Goal: Browse casually: Explore the website without a specific task or goal

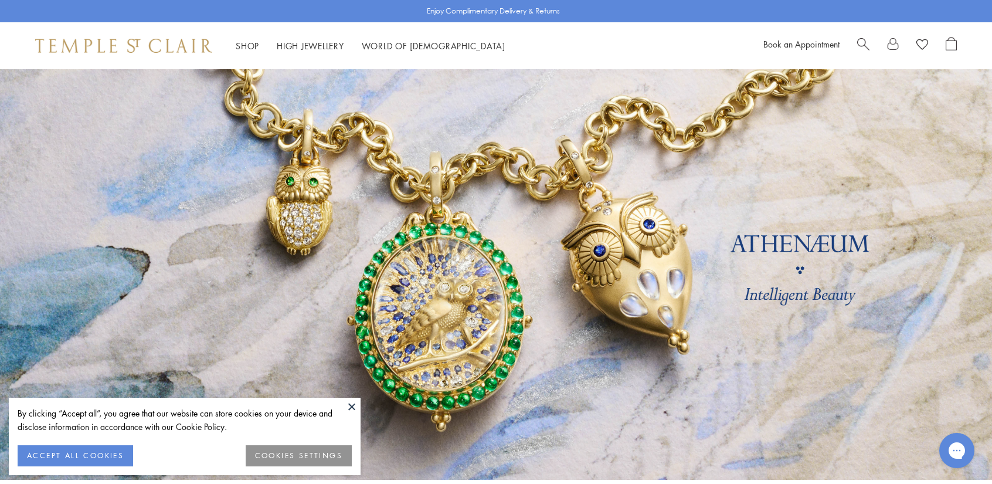
click at [354, 405] on button at bounding box center [352, 407] width 18 height 18
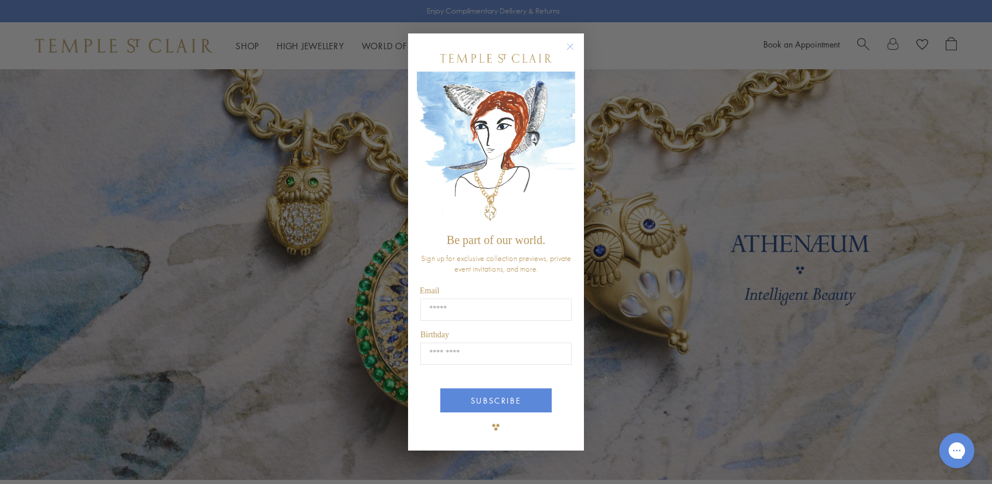
scroll to position [235, 0]
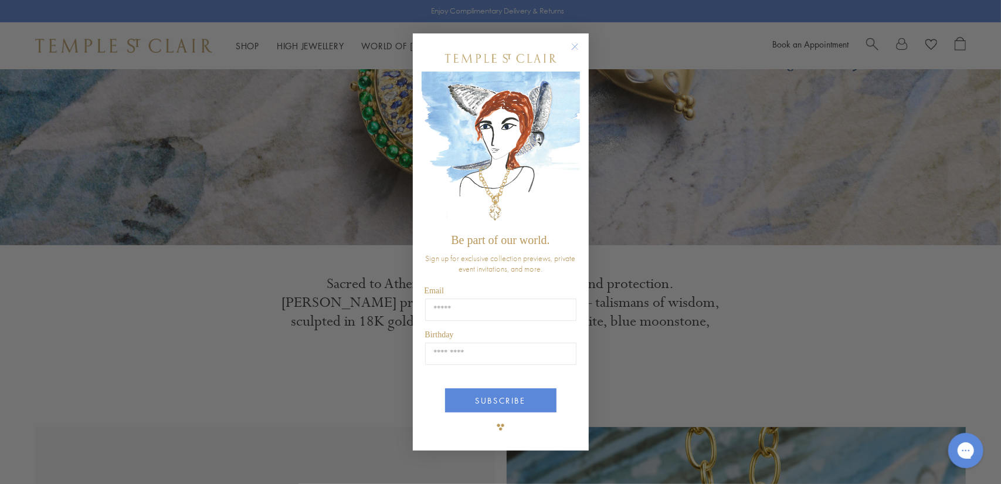
click at [573, 44] on circle "Close dialog" at bounding box center [575, 46] width 14 height 14
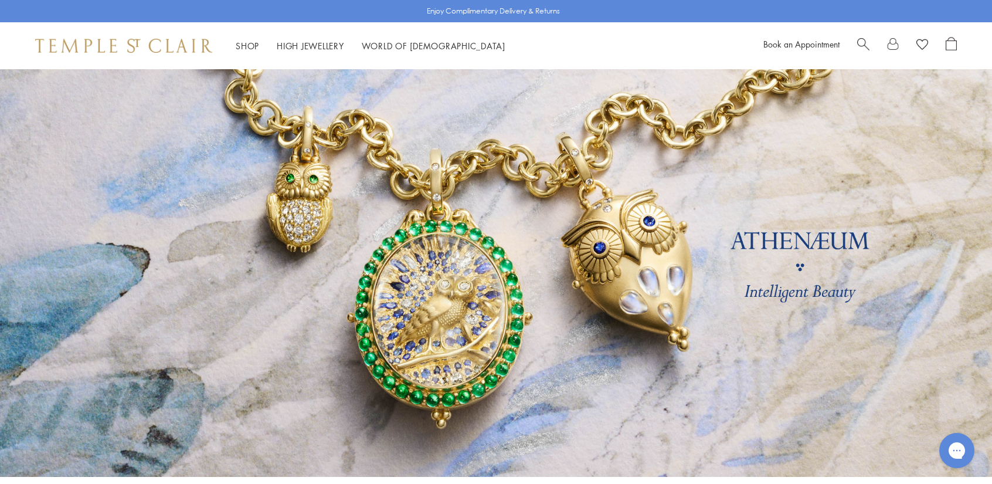
scroll to position [0, 0]
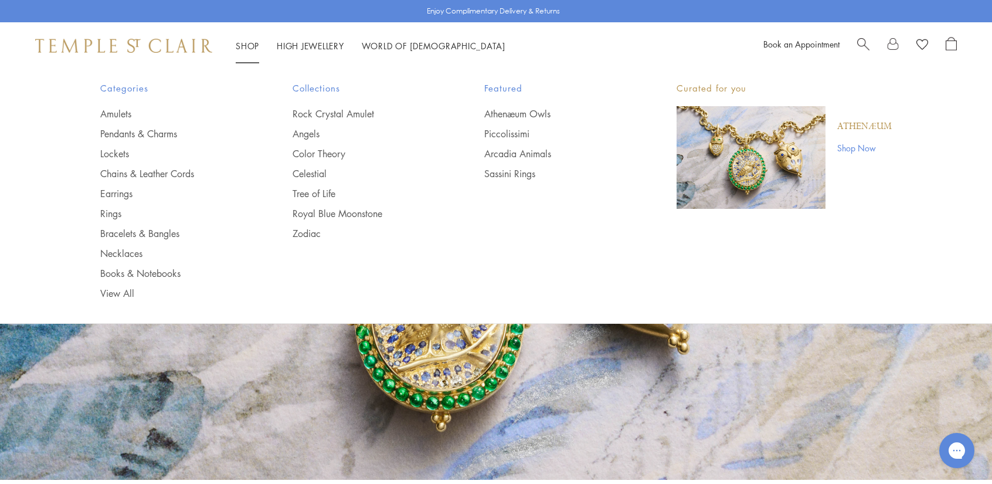
click at [858, 145] on link "Shop Now" at bounding box center [864, 147] width 55 height 13
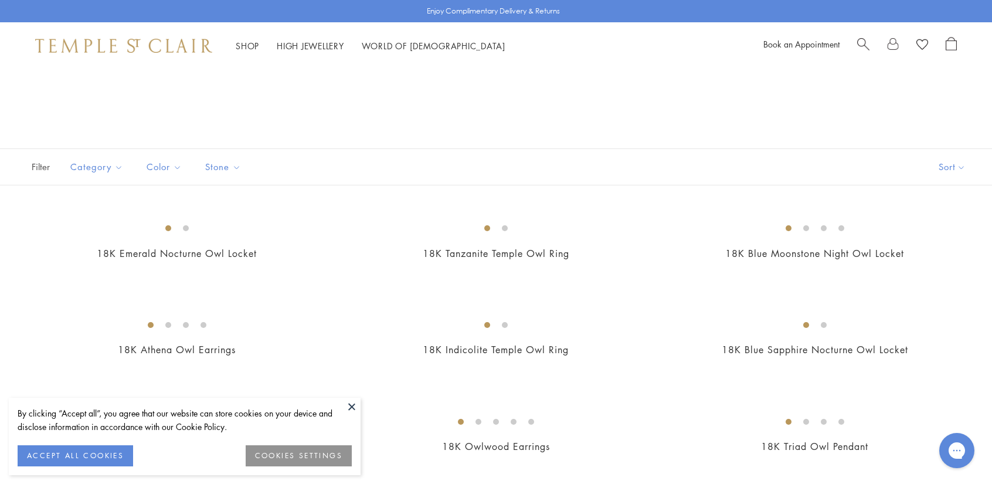
scroll to position [176, 0]
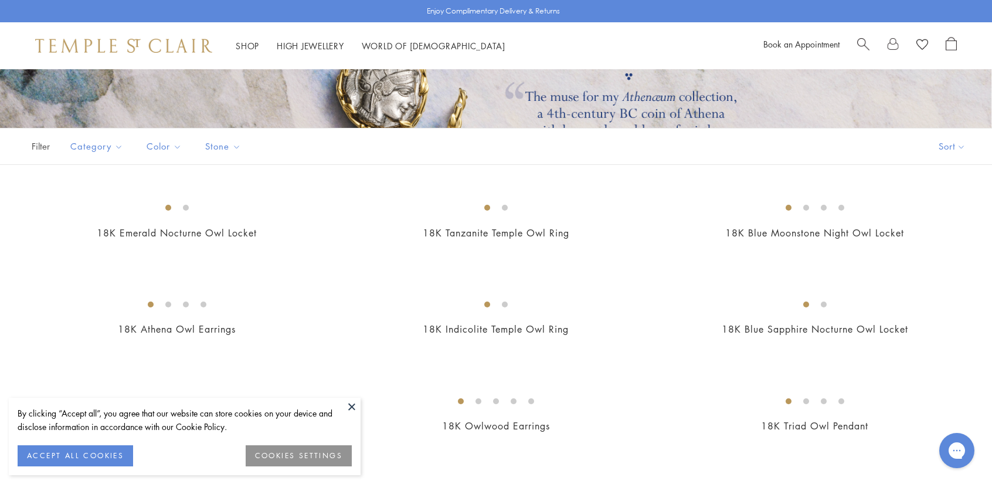
click at [352, 405] on button at bounding box center [352, 407] width 18 height 18
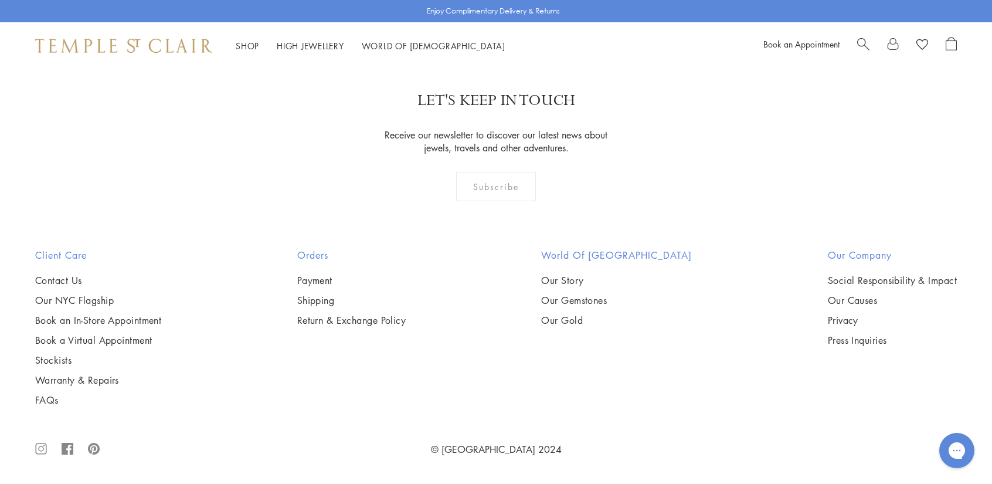
scroll to position [2404, 0]
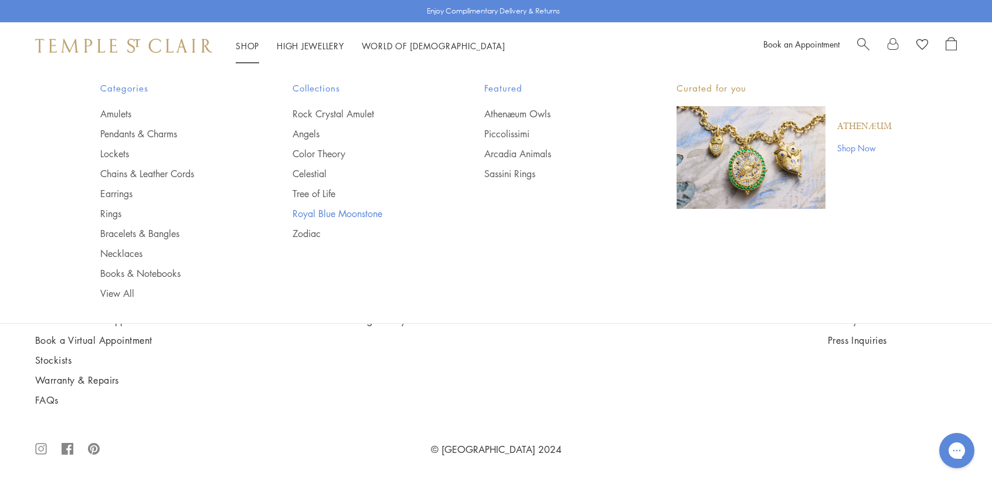
click at [310, 215] on link "Royal Blue Moonstone" at bounding box center [365, 213] width 145 height 13
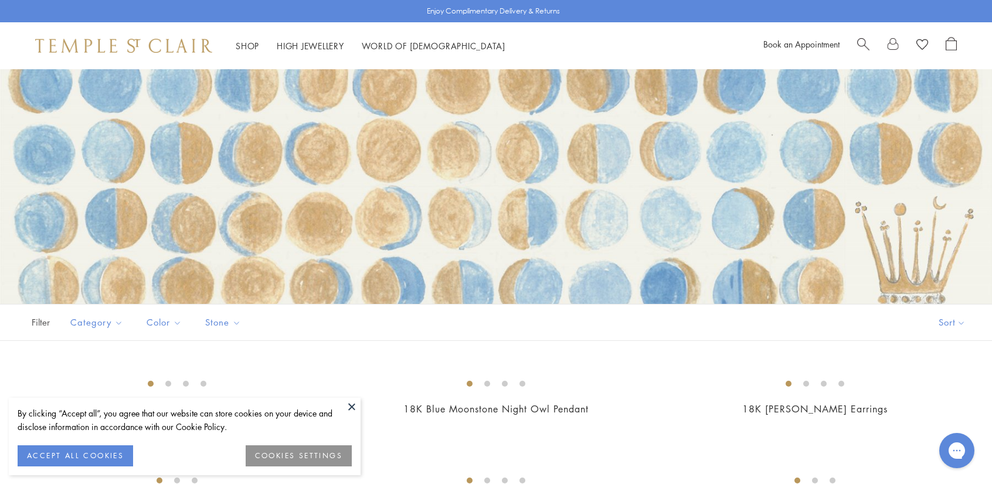
click at [353, 405] on button at bounding box center [352, 407] width 18 height 18
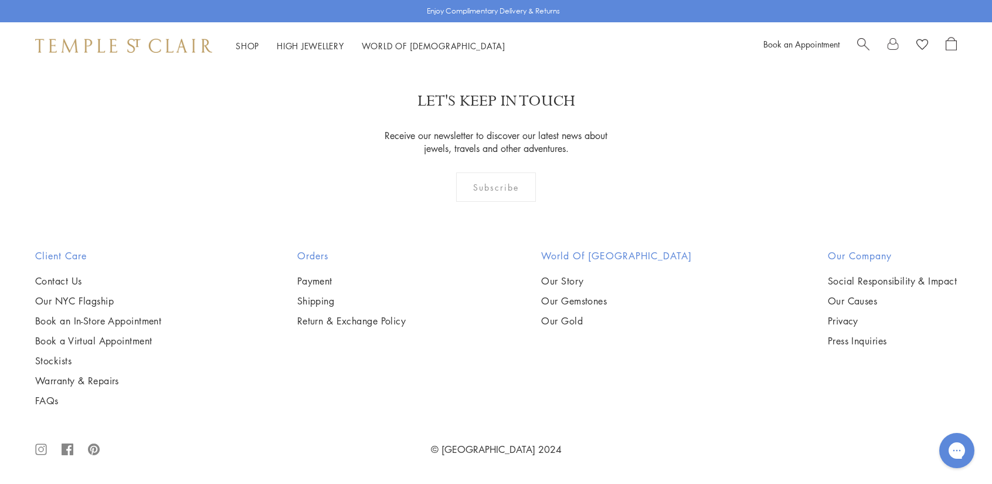
scroll to position [2463, 0]
click at [0, 0] on img at bounding box center [0, 0] width 0 height 0
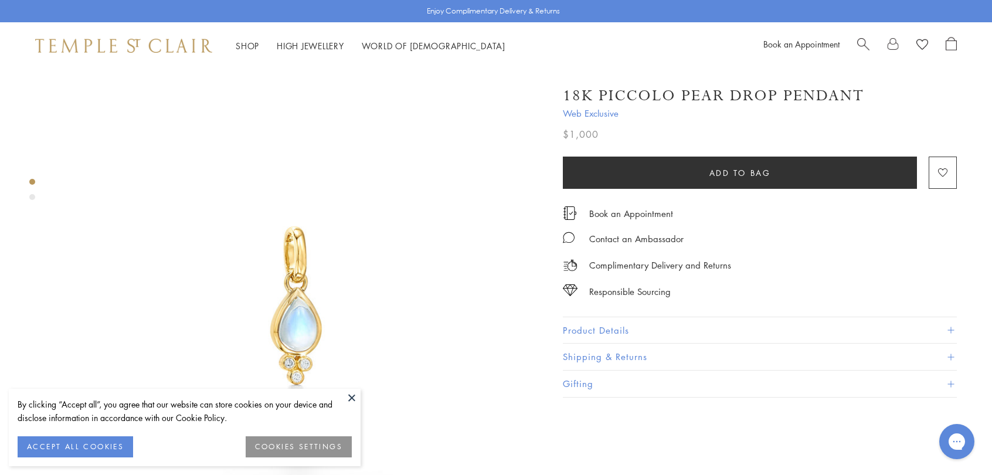
click at [353, 398] on button at bounding box center [352, 398] width 18 height 18
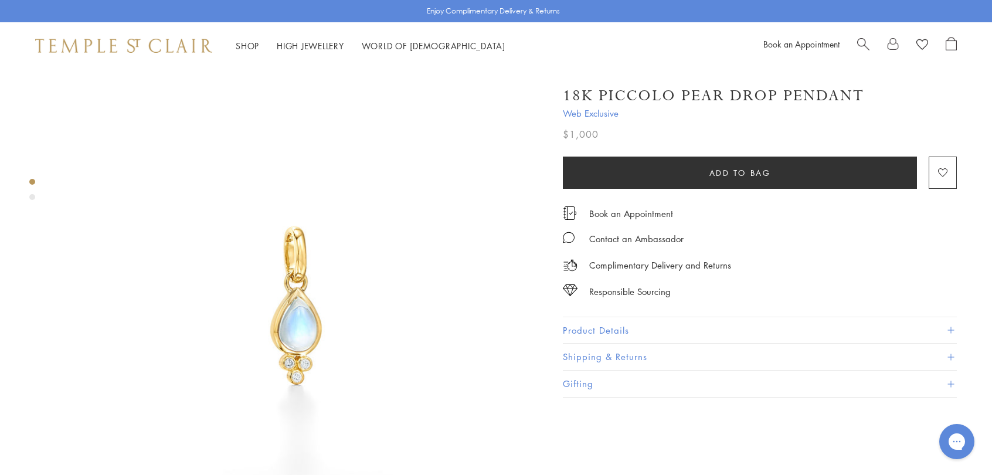
click at [952, 328] on span at bounding box center [951, 330] width 6 height 6
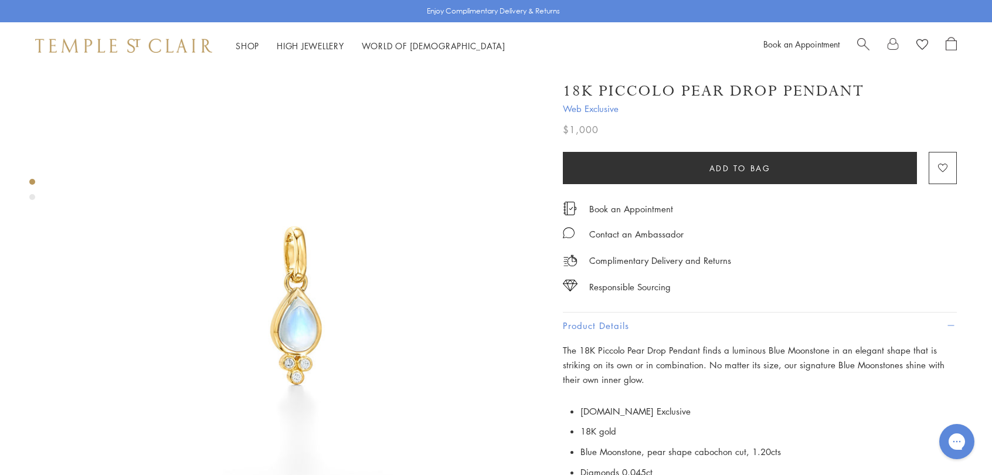
click at [924, 43] on image at bounding box center [922, 44] width 12 height 11
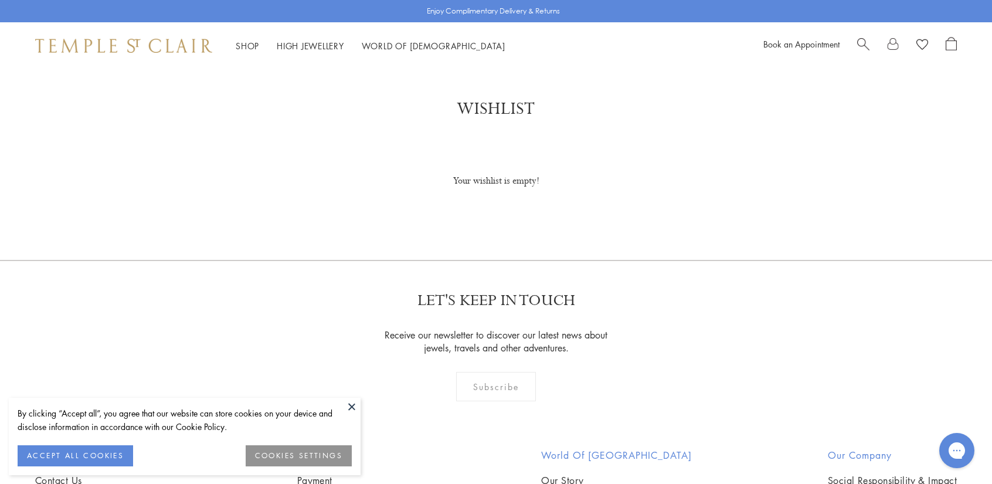
click at [895, 45] on link at bounding box center [893, 46] width 12 height 18
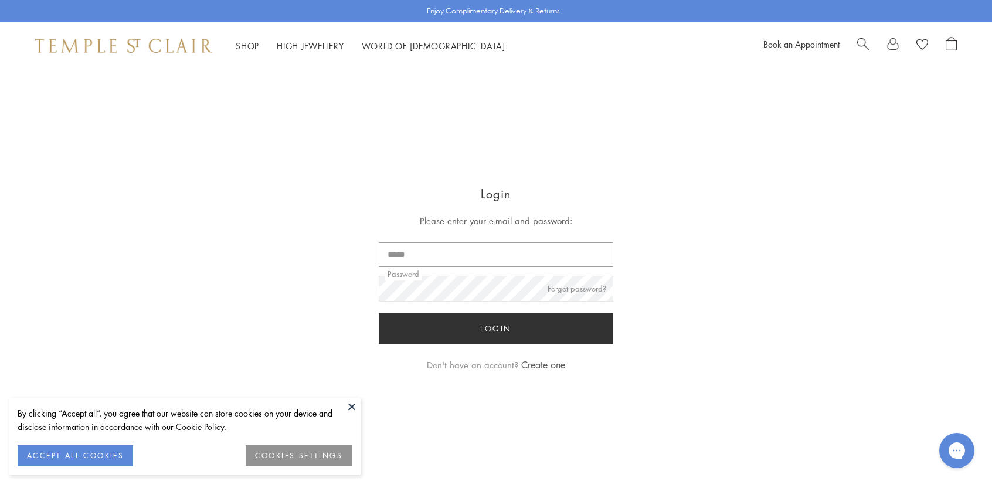
click at [501, 257] on input "Email" at bounding box center [496, 254] width 235 height 25
type input "**********"
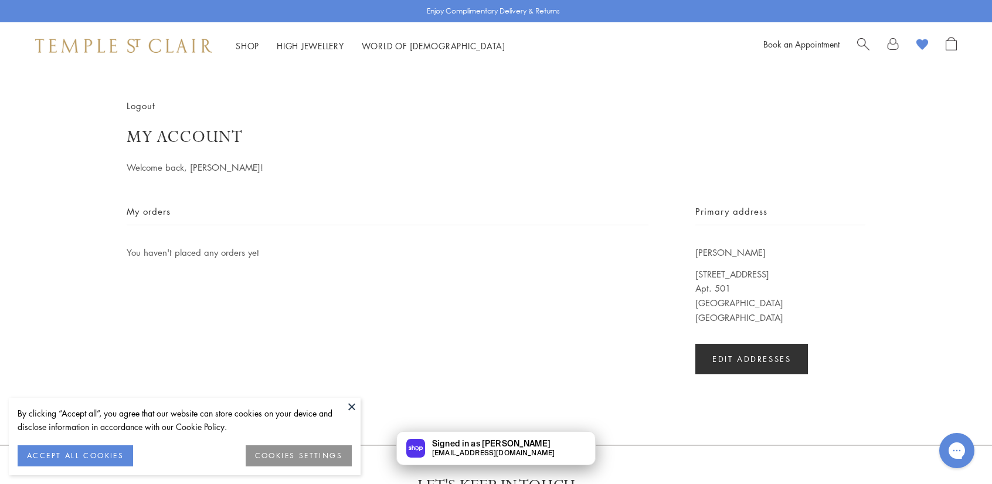
click at [921, 43] on image at bounding box center [922, 44] width 12 height 11
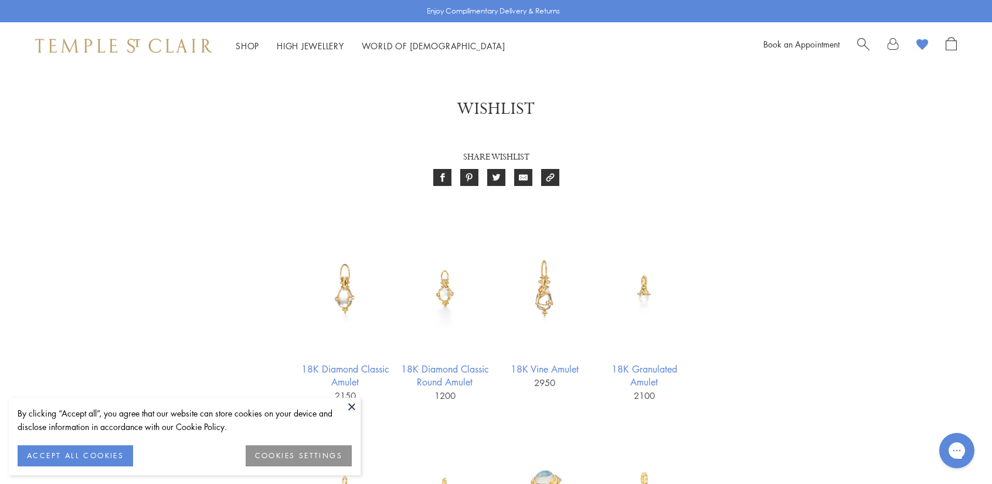
click at [353, 405] on button at bounding box center [352, 407] width 18 height 18
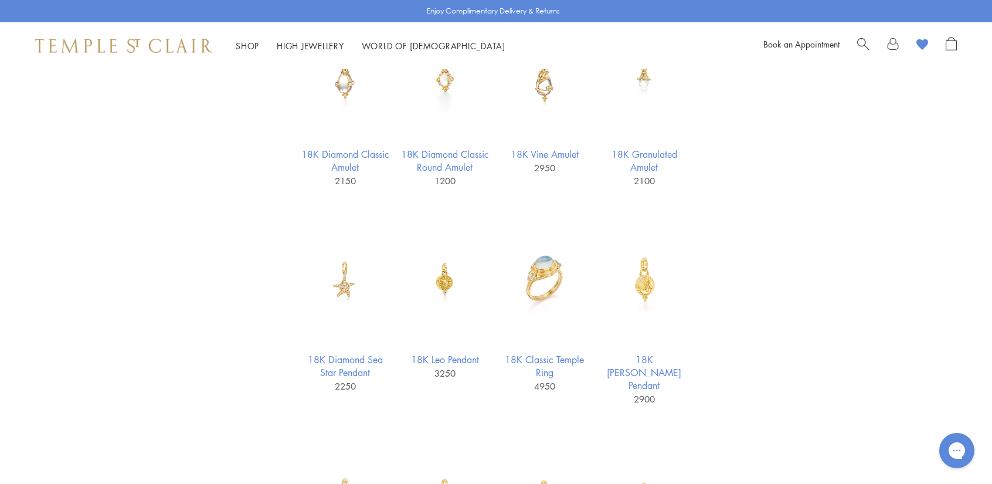
scroll to position [235, 0]
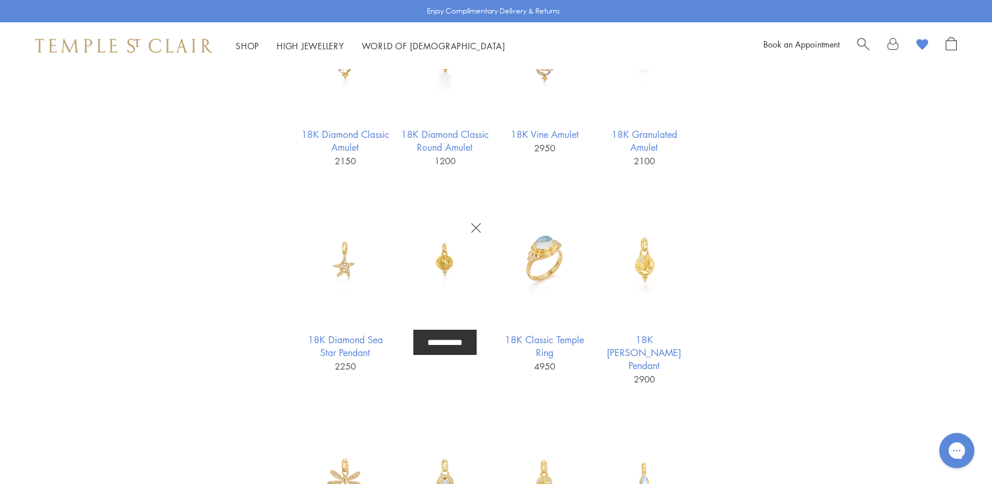
click at [477, 229] on icon "button" at bounding box center [476, 228] width 11 height 10
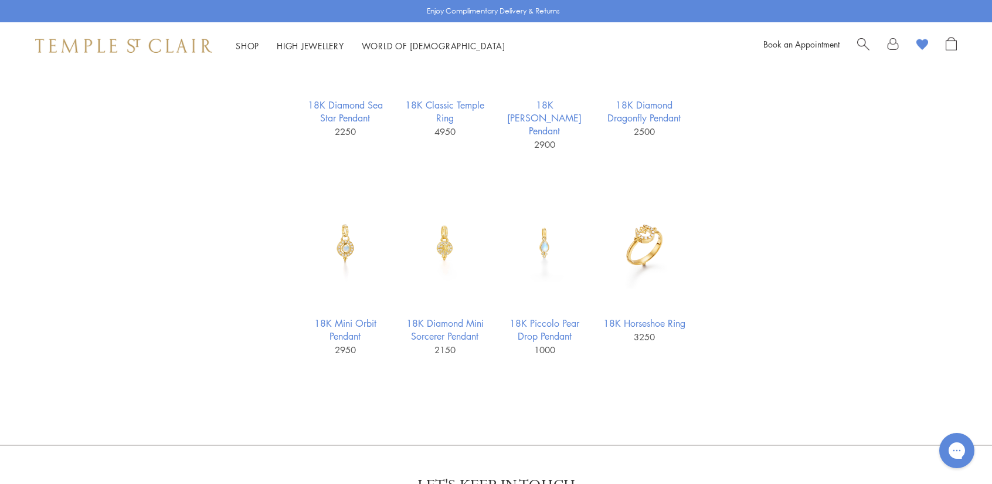
scroll to position [410, 0]
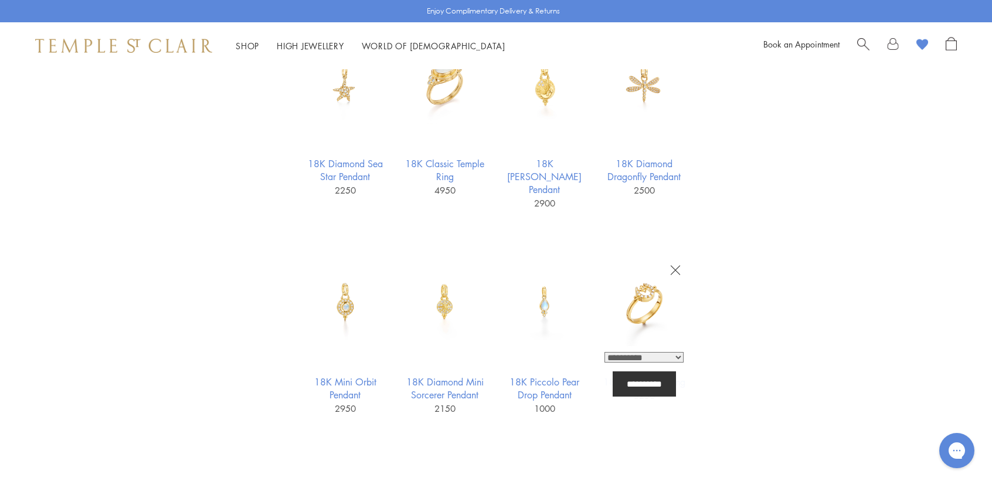
click at [676, 265] on icon "button" at bounding box center [675, 270] width 11 height 10
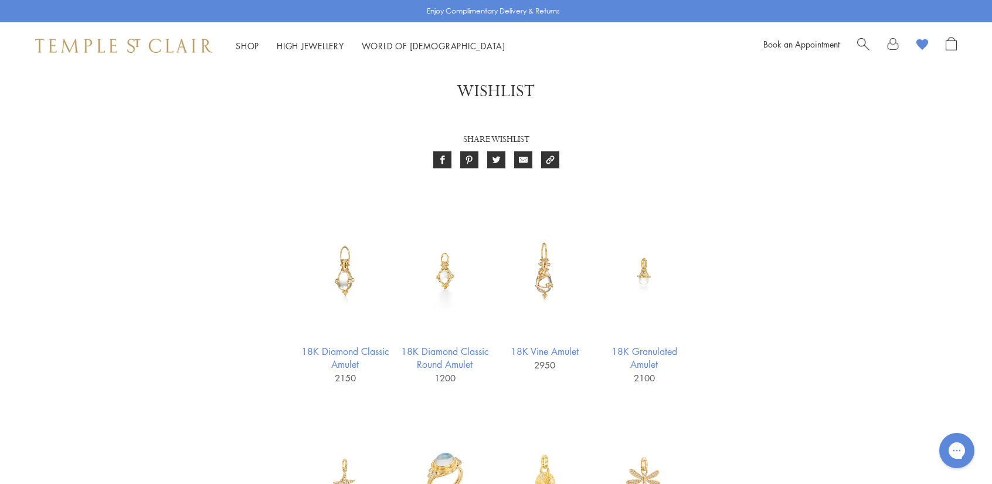
scroll to position [0, 0]
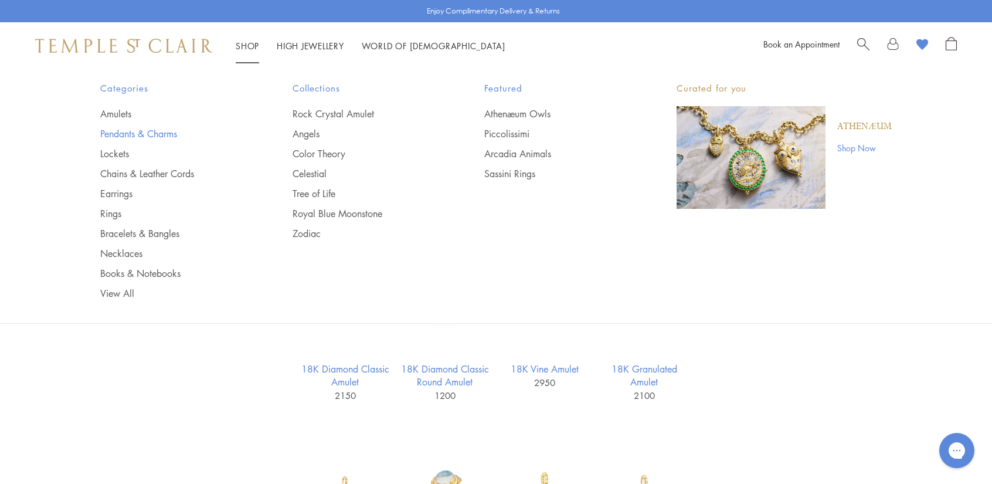
click at [164, 134] on link "Pendants & Charms" at bounding box center [172, 133] width 145 height 13
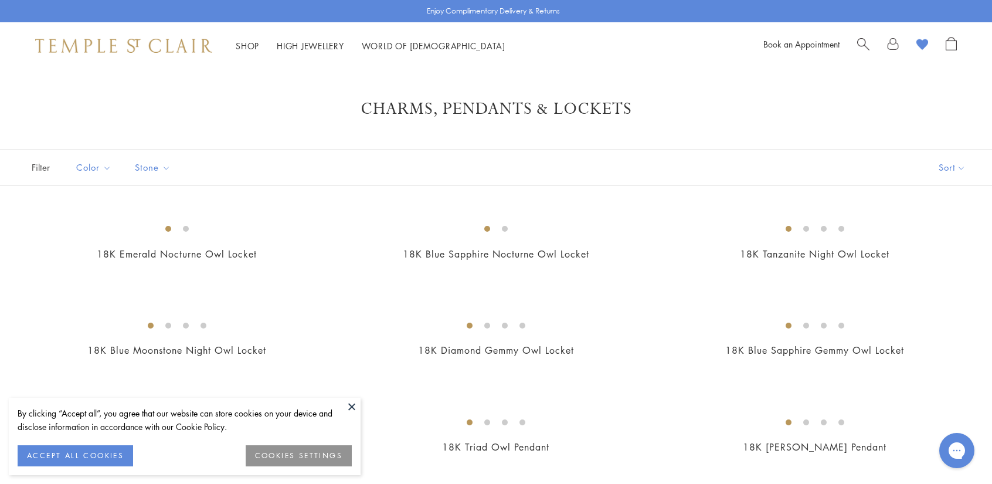
click at [349, 403] on button at bounding box center [352, 407] width 18 height 18
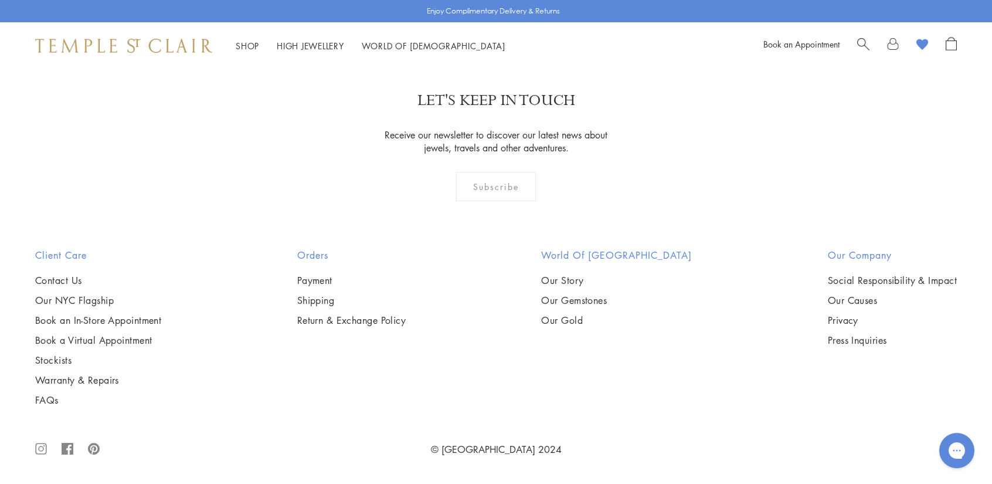
scroll to position [6860, 0]
click at [0, 0] on img at bounding box center [0, 0] width 0 height 0
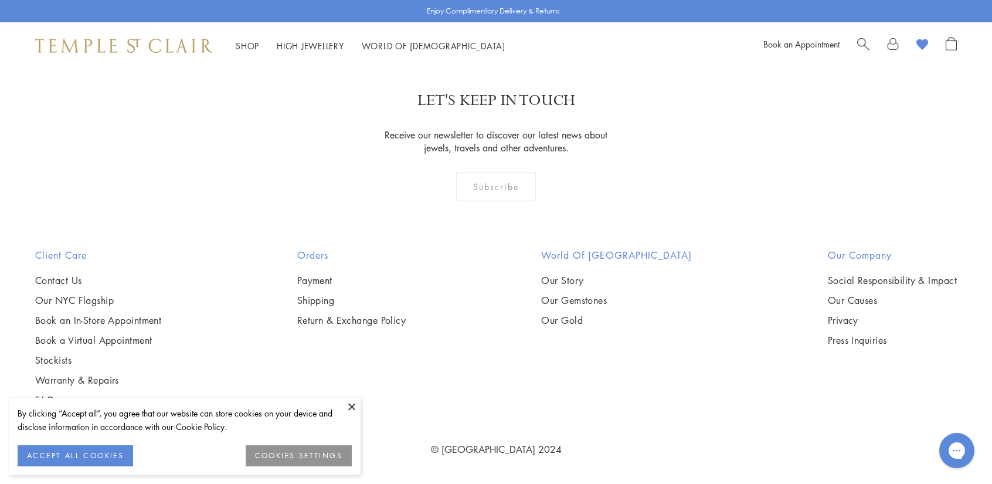
scroll to position [7074, 0]
click at [355, 406] on button at bounding box center [352, 407] width 18 height 18
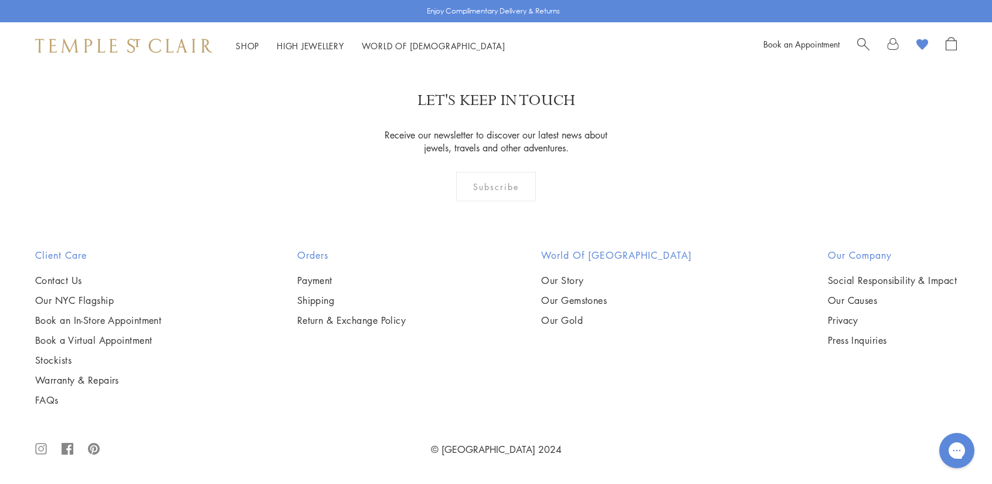
scroll to position [8129, 0]
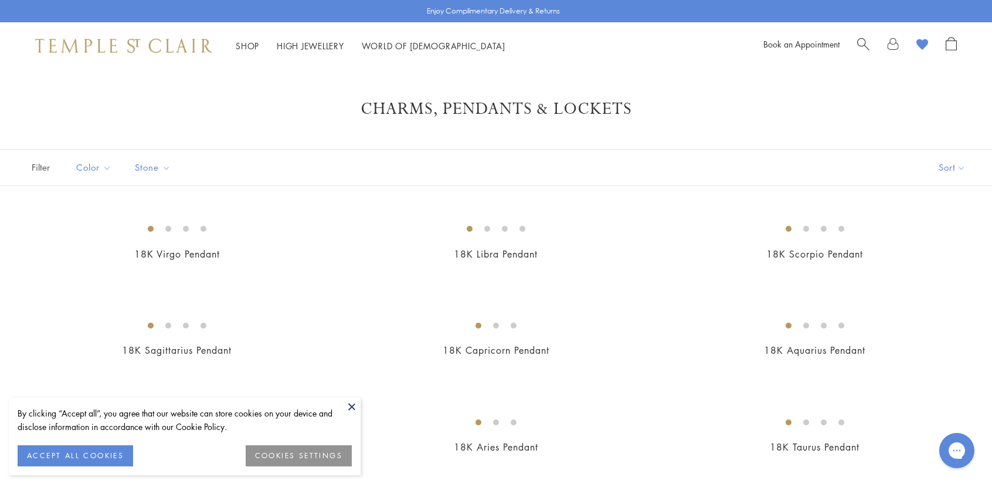
click at [353, 404] on button at bounding box center [352, 407] width 18 height 18
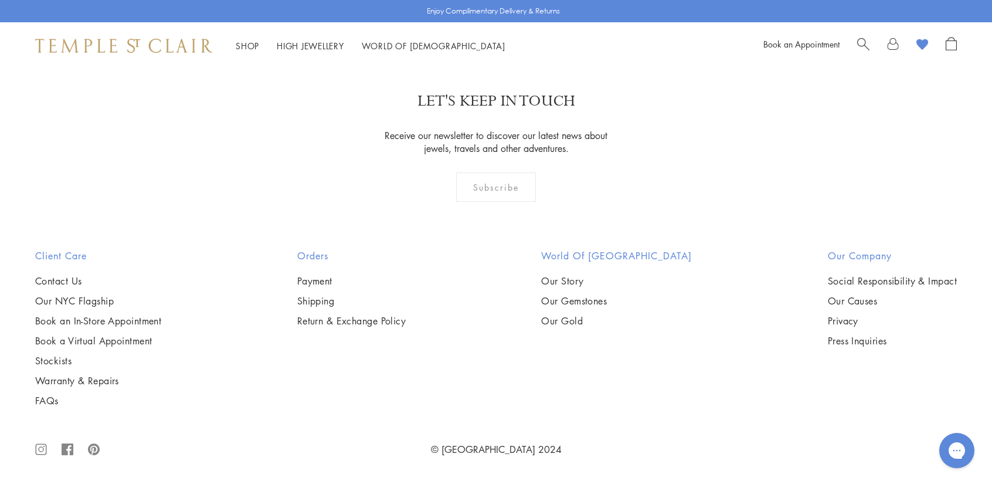
scroll to position [6977, 0]
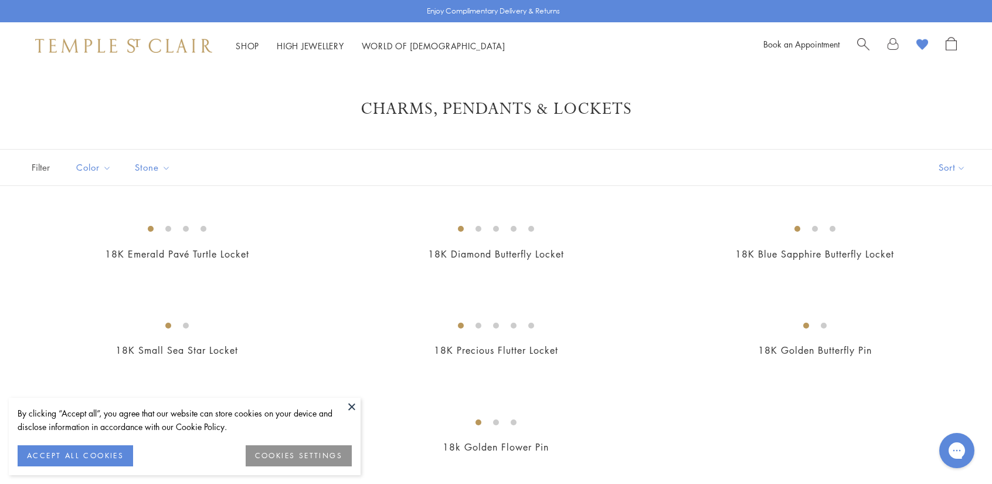
click at [348, 406] on button at bounding box center [352, 407] width 18 height 18
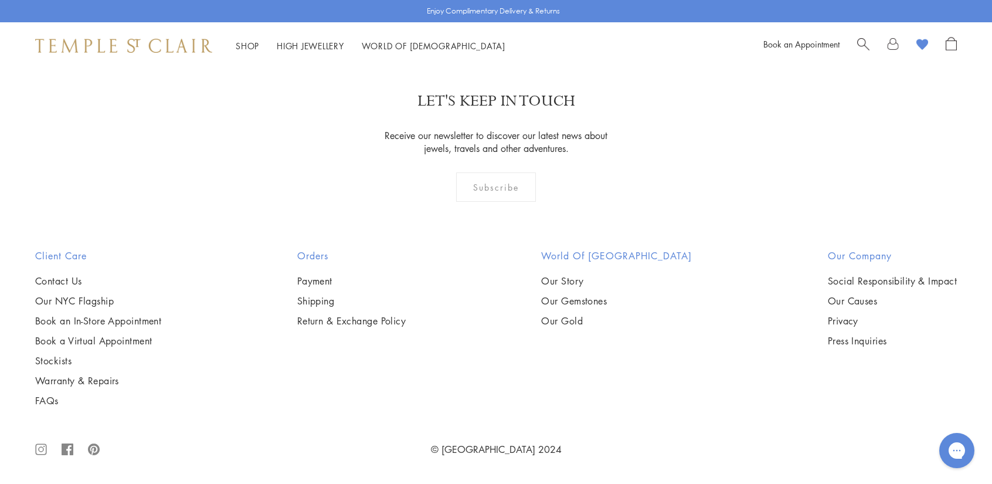
scroll to position [997, 0]
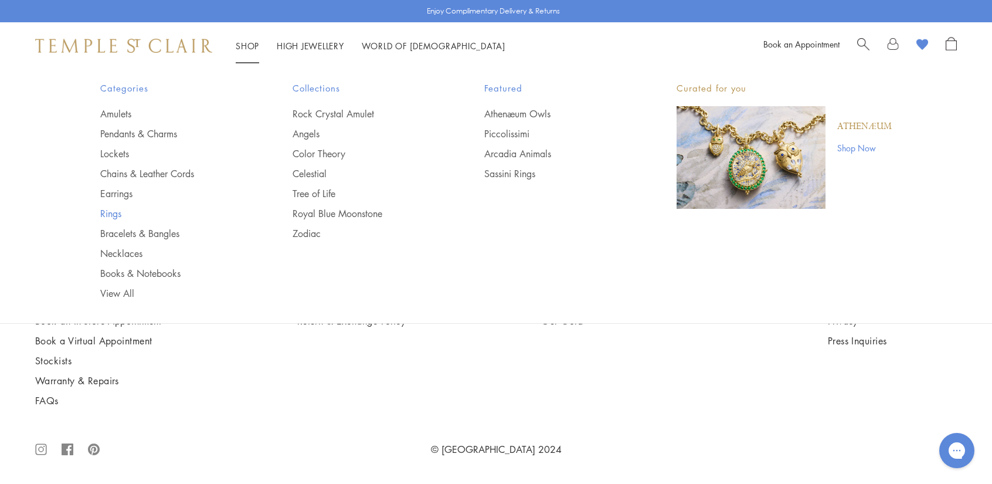
click at [120, 215] on link "Rings" at bounding box center [172, 213] width 145 height 13
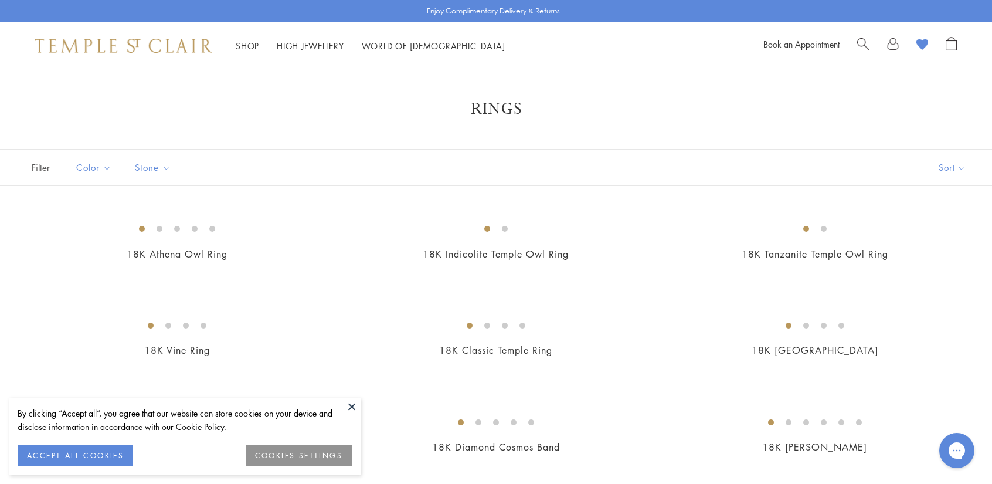
click at [353, 405] on button at bounding box center [352, 407] width 18 height 18
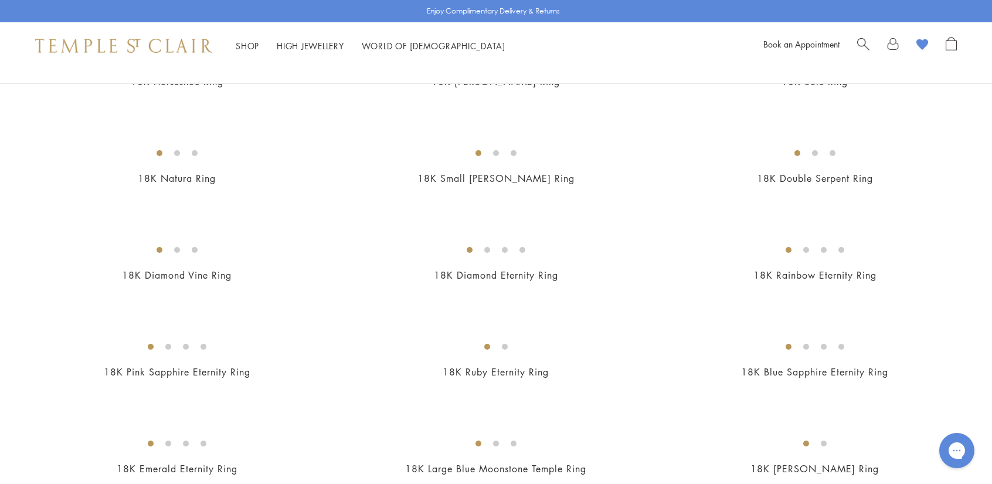
scroll to position [880, 0]
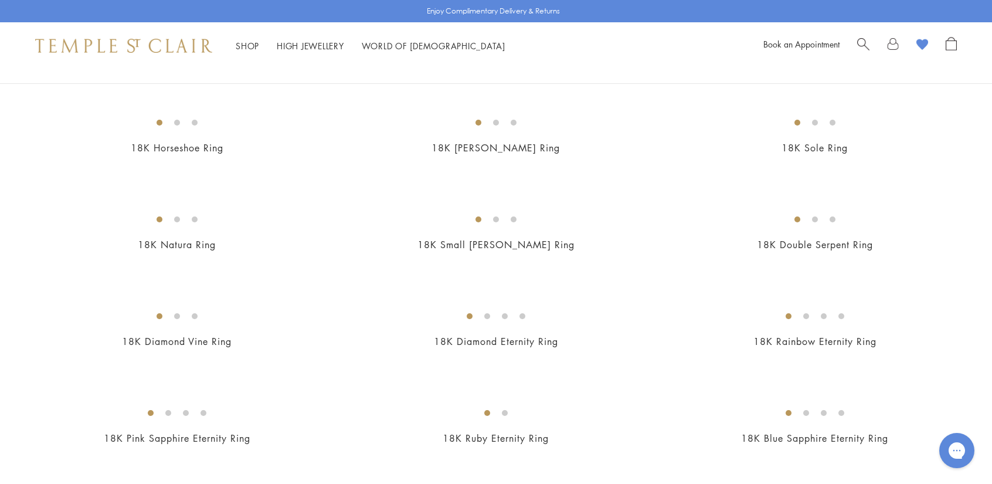
click at [0, 0] on img at bounding box center [0, 0] width 0 height 0
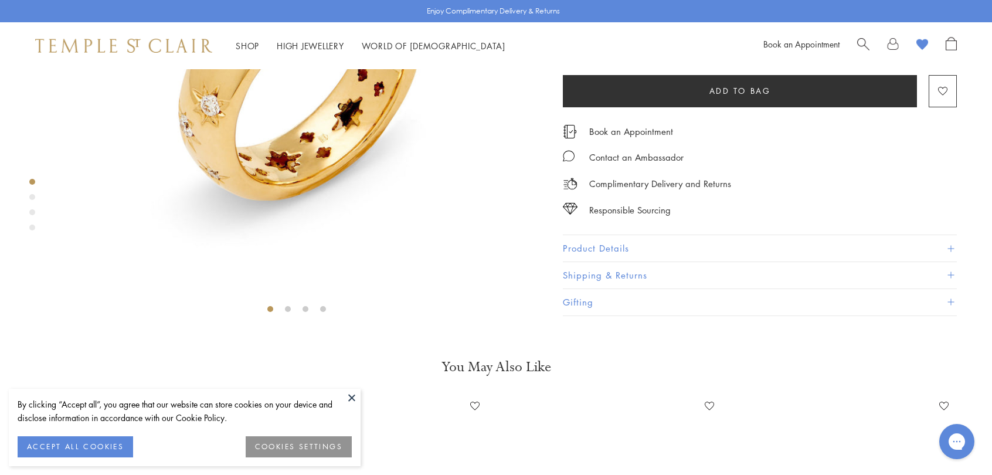
scroll to position [245, 0]
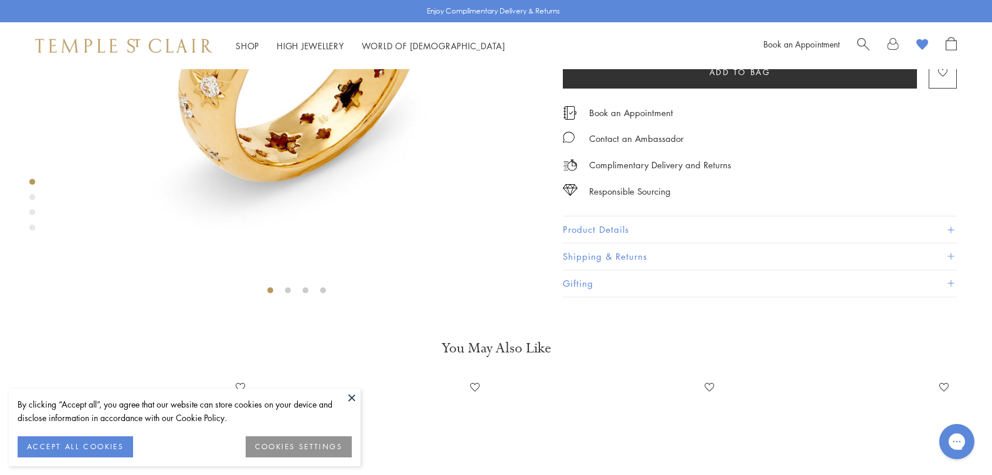
click at [951, 233] on span at bounding box center [951, 229] width 6 height 6
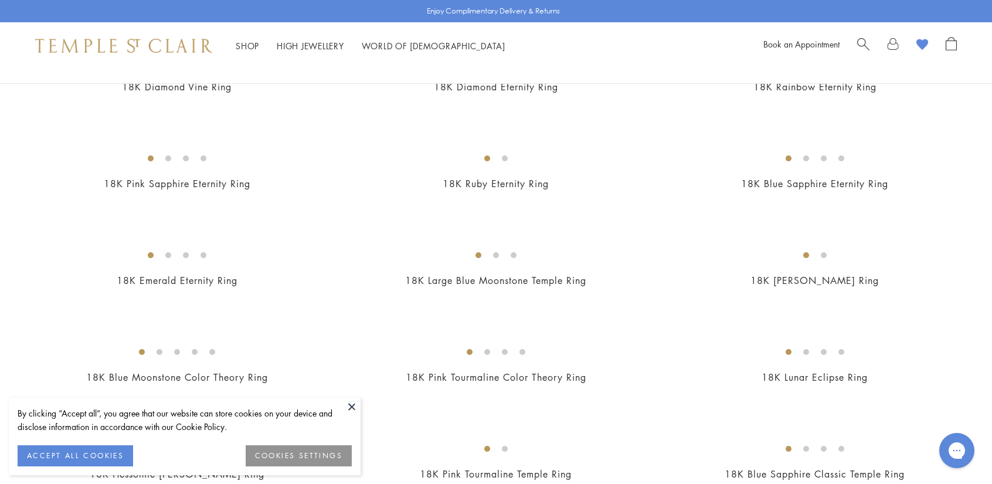
scroll to position [1231, 0]
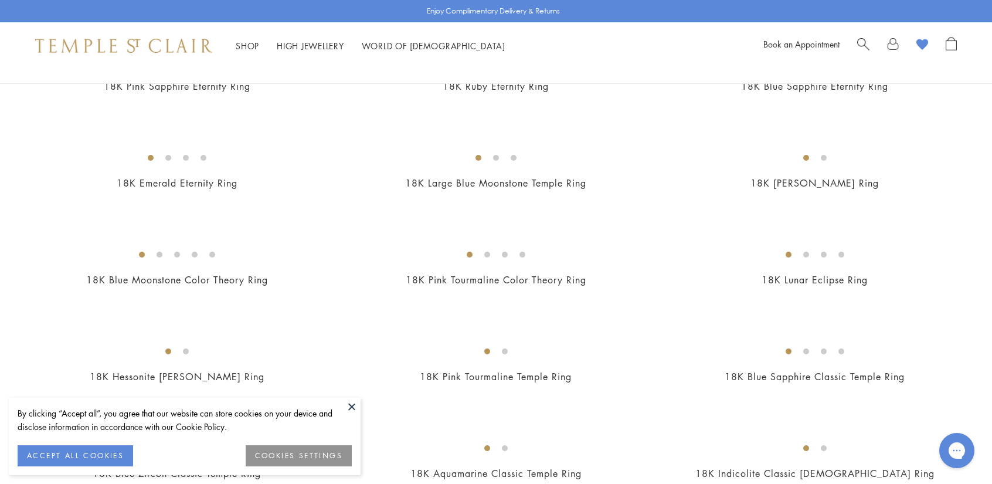
click at [349, 400] on button at bounding box center [352, 407] width 18 height 18
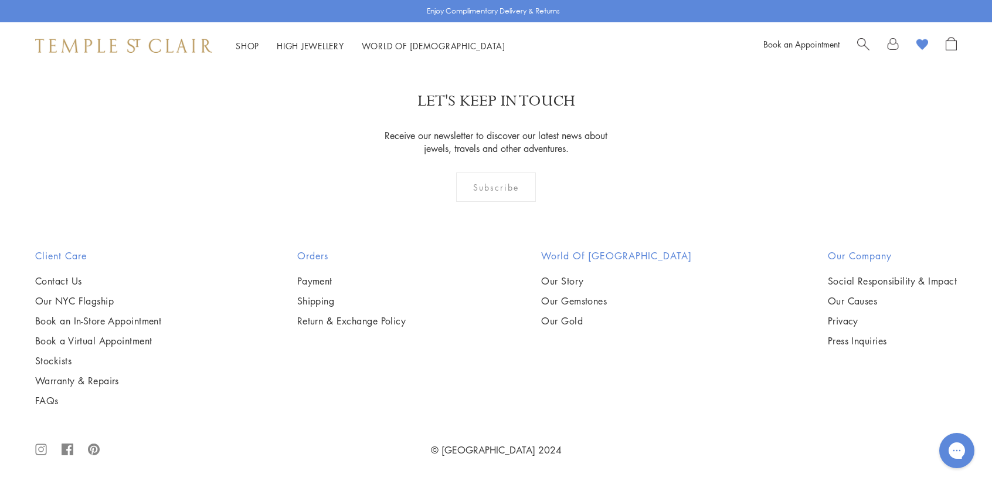
scroll to position [5863, 0]
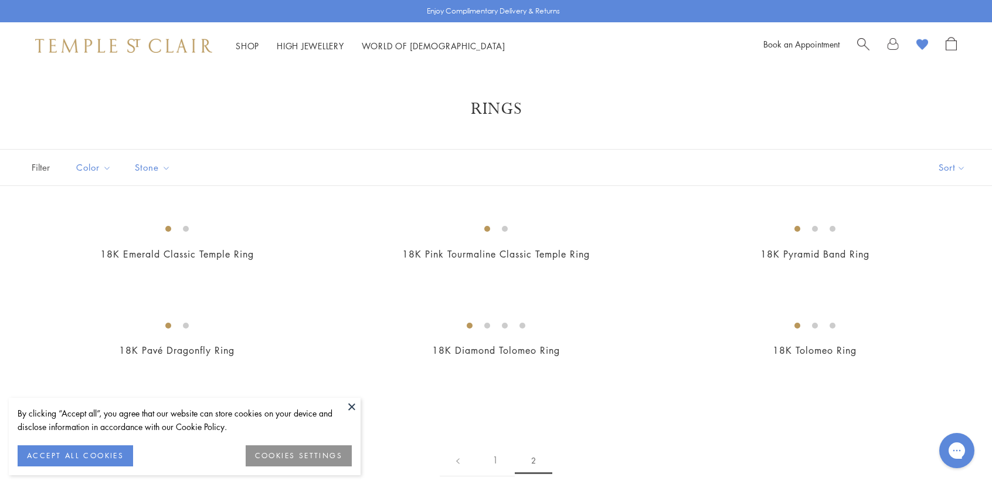
click at [356, 403] on button at bounding box center [352, 407] width 18 height 18
